Goal: Information Seeking & Learning: Learn about a topic

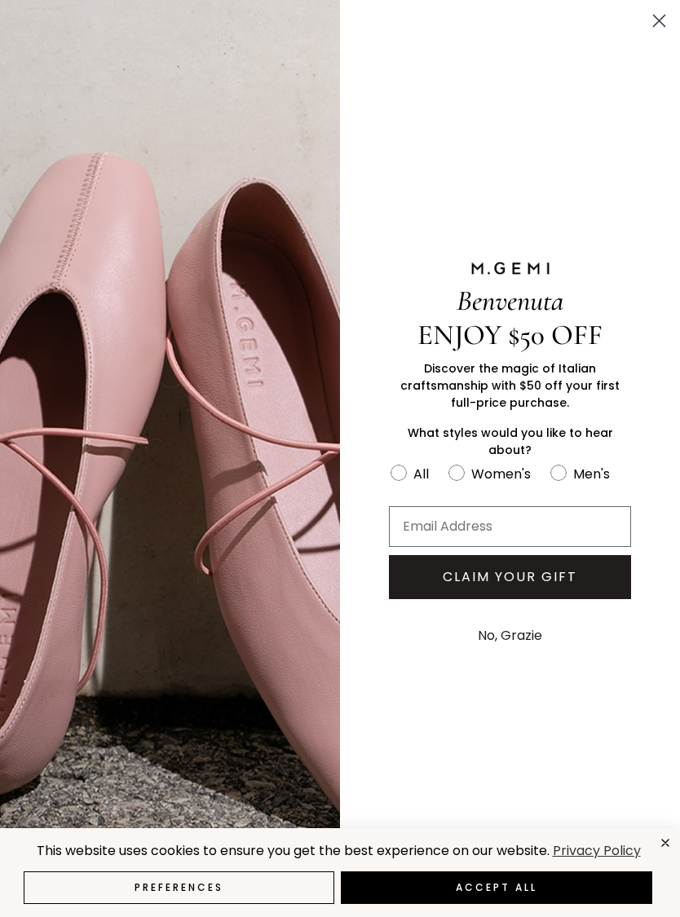
click at [666, 15] on circle "Close dialog" at bounding box center [659, 20] width 27 height 27
